Goal: Find specific page/section: Find specific page/section

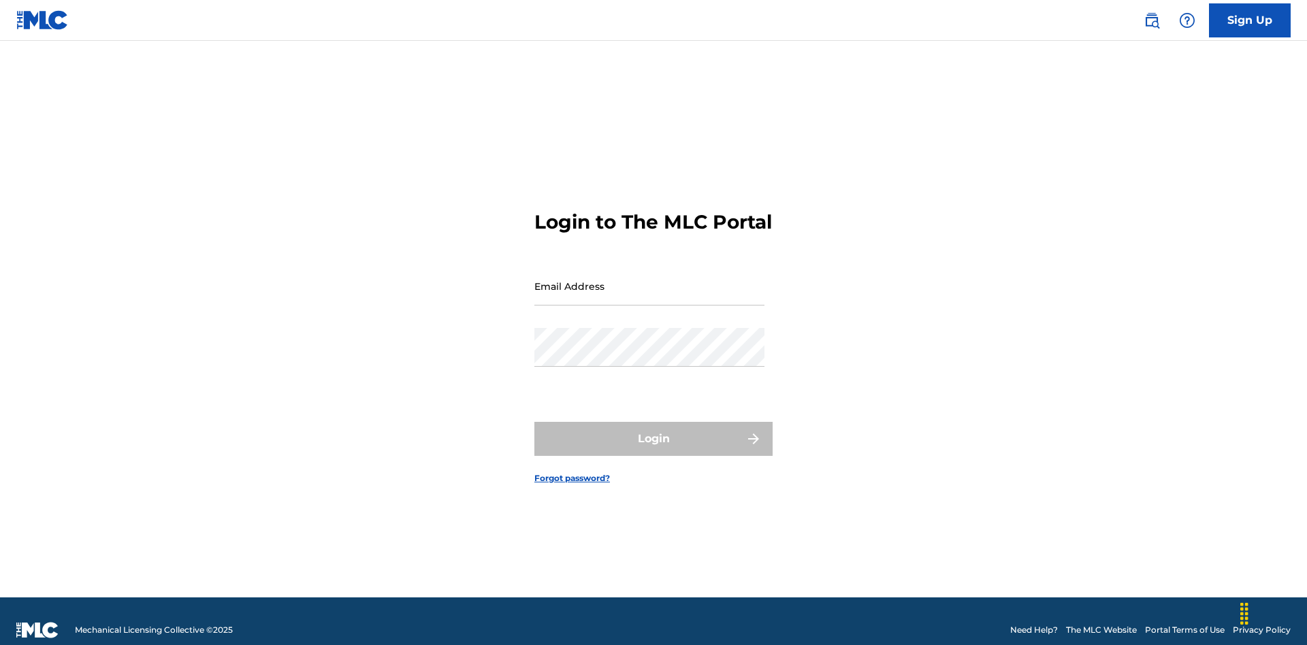
scroll to position [18, 0]
click at [649, 280] on input "Email Address" at bounding box center [649, 286] width 230 height 39
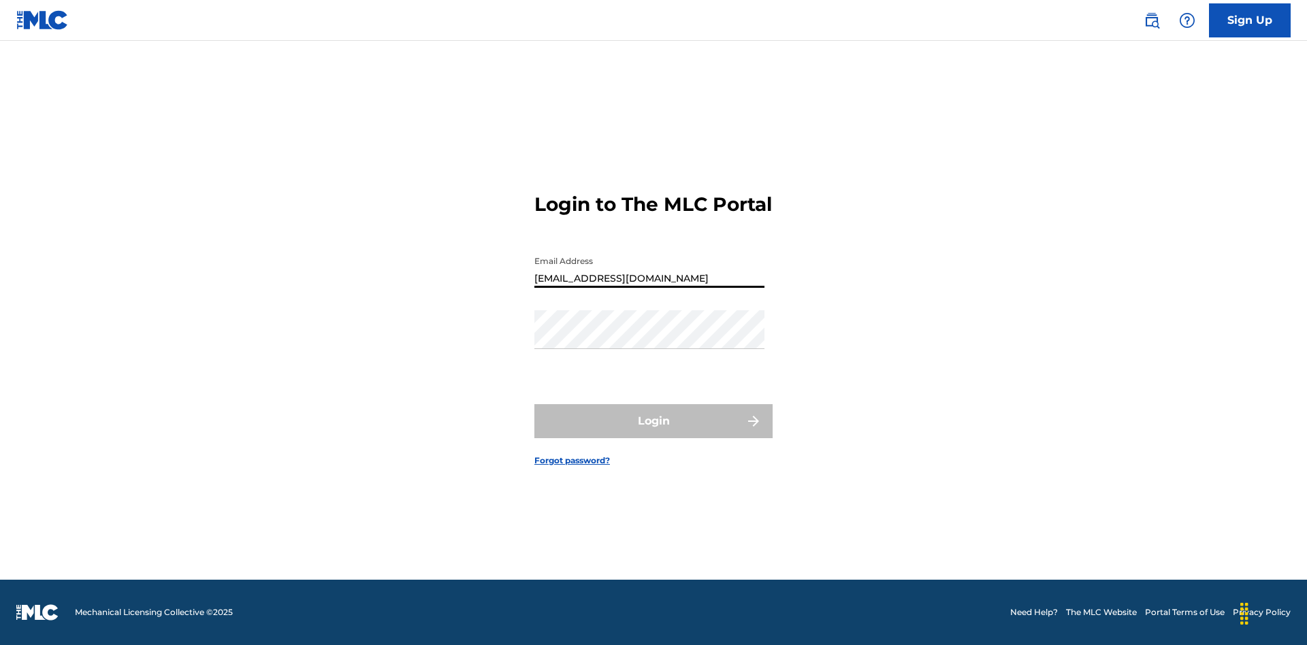
type input "[EMAIL_ADDRESS][DOMAIN_NAME]"
click at [654, 433] on button "Login" at bounding box center [653, 421] width 238 height 34
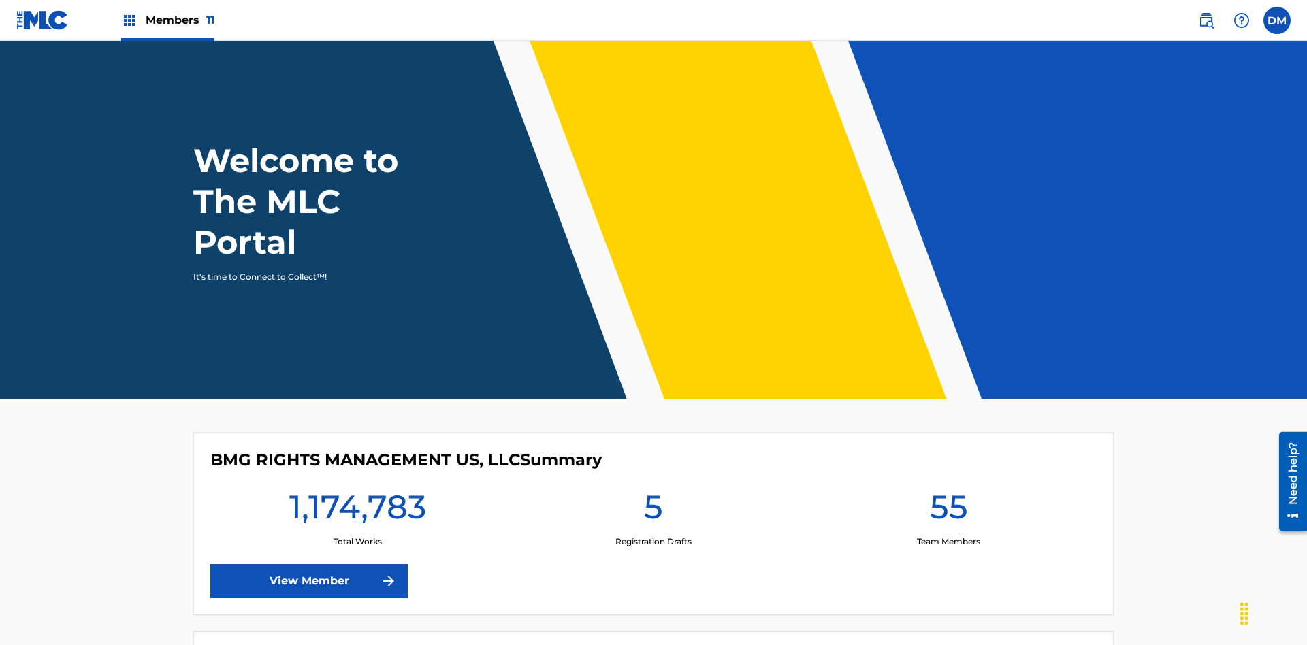
click at [167, 20] on span "Members 11" at bounding box center [180, 20] width 69 height 16
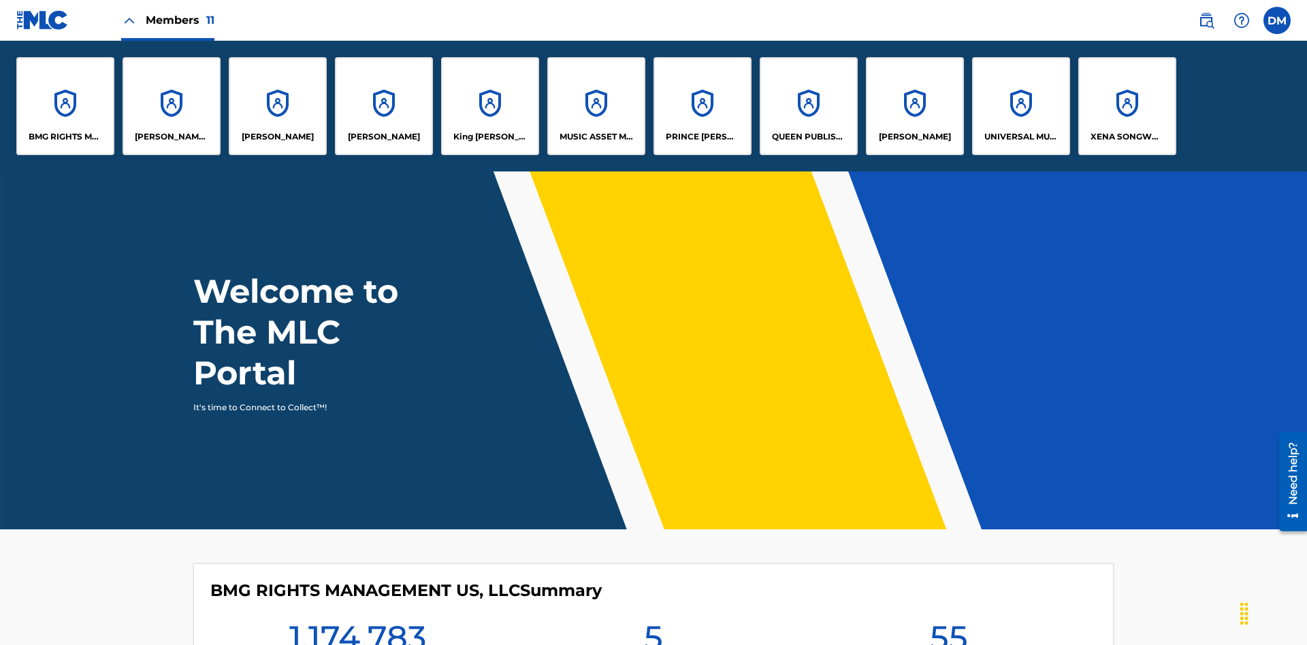
click at [489, 137] on p "King [PERSON_NAME]" at bounding box center [490, 137] width 74 height 12
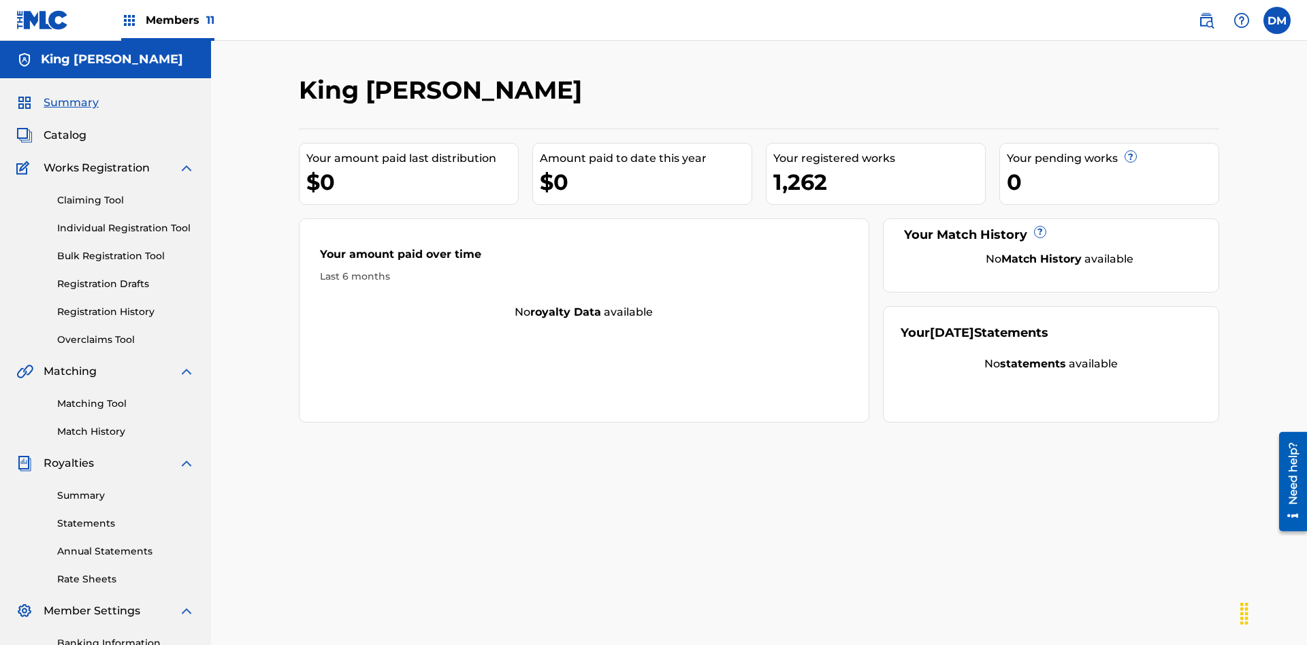
click at [65, 127] on span "Catalog" at bounding box center [65, 135] width 43 height 16
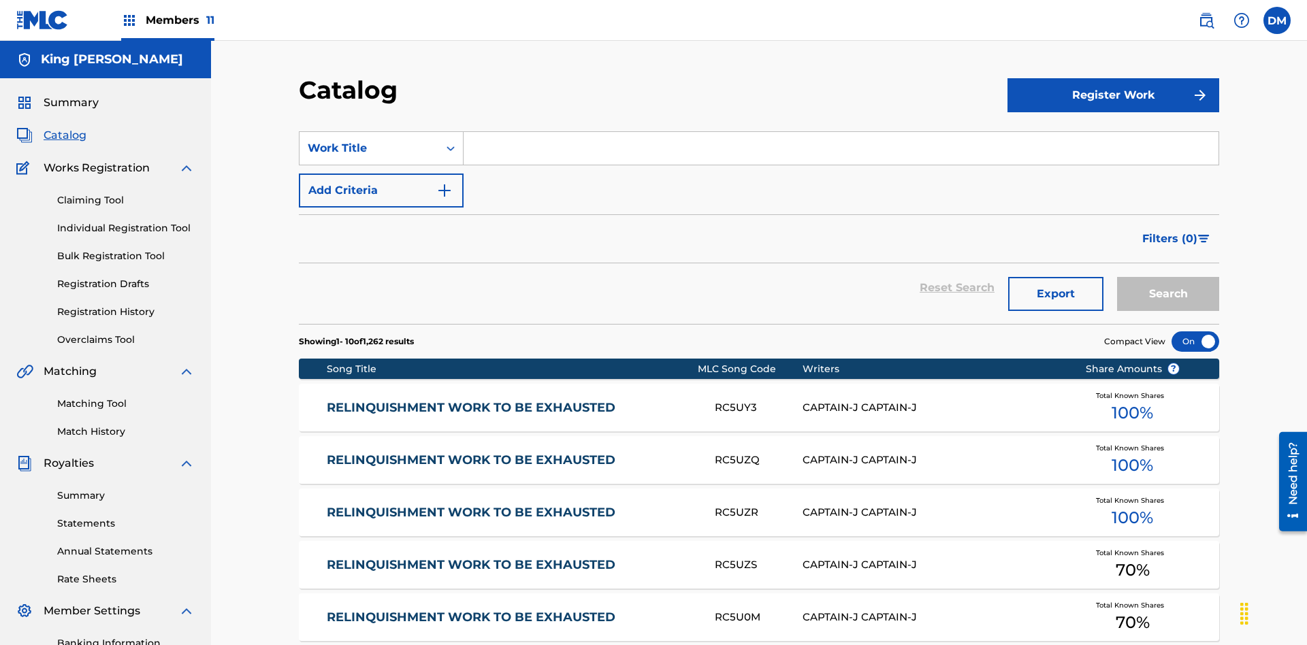
scroll to position [250, 0]
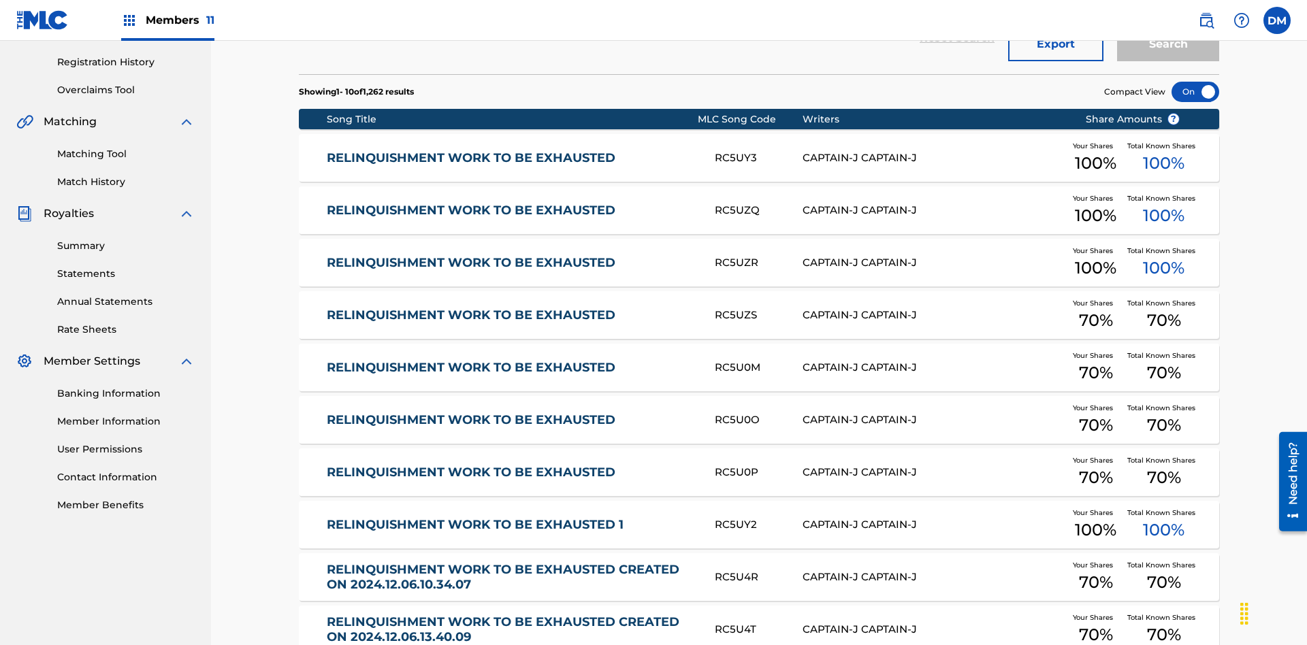
click at [1195, 92] on div at bounding box center [1196, 92] width 48 height 20
